Goal: Information Seeking & Learning: Find specific page/section

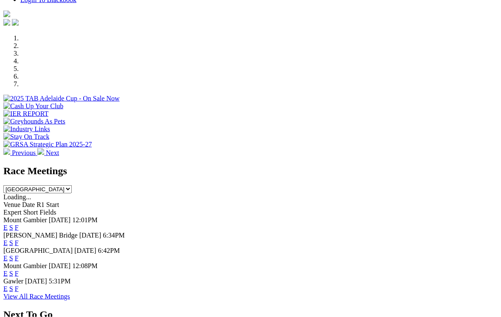
scroll to position [234, 0]
click at [19, 285] on link "F" at bounding box center [17, 288] width 4 height 7
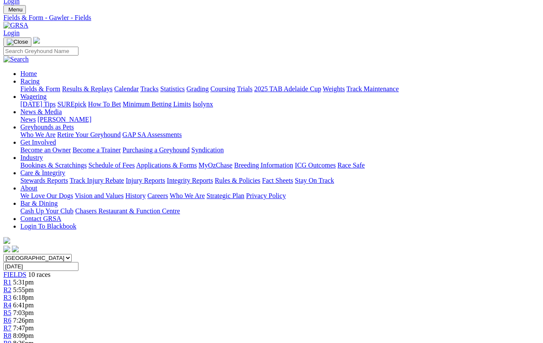
scroll to position [0, 49]
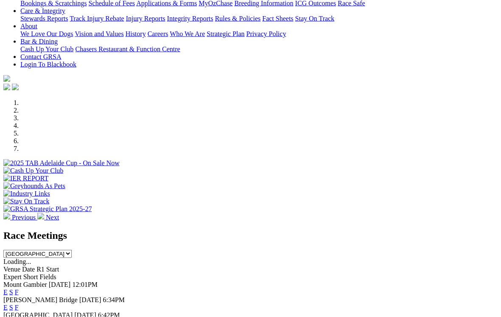
scroll to position [170, 0]
click at [19, 316] on link "F" at bounding box center [17, 321] width 4 height 7
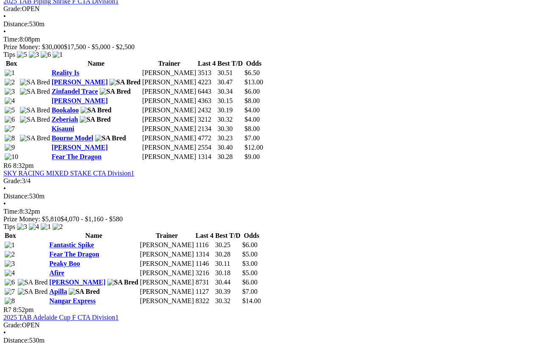
scroll to position [1071, 0]
